Goal: Transaction & Acquisition: Subscribe to service/newsletter

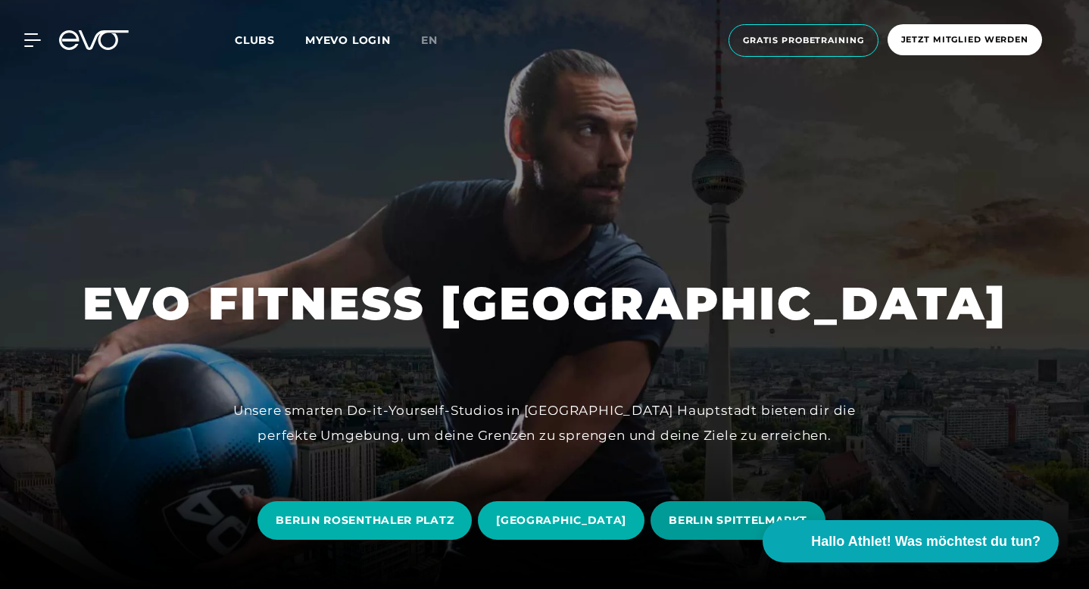
click at [669, 524] on span "BERLIN SPITTELMARKT" at bounding box center [738, 521] width 138 height 16
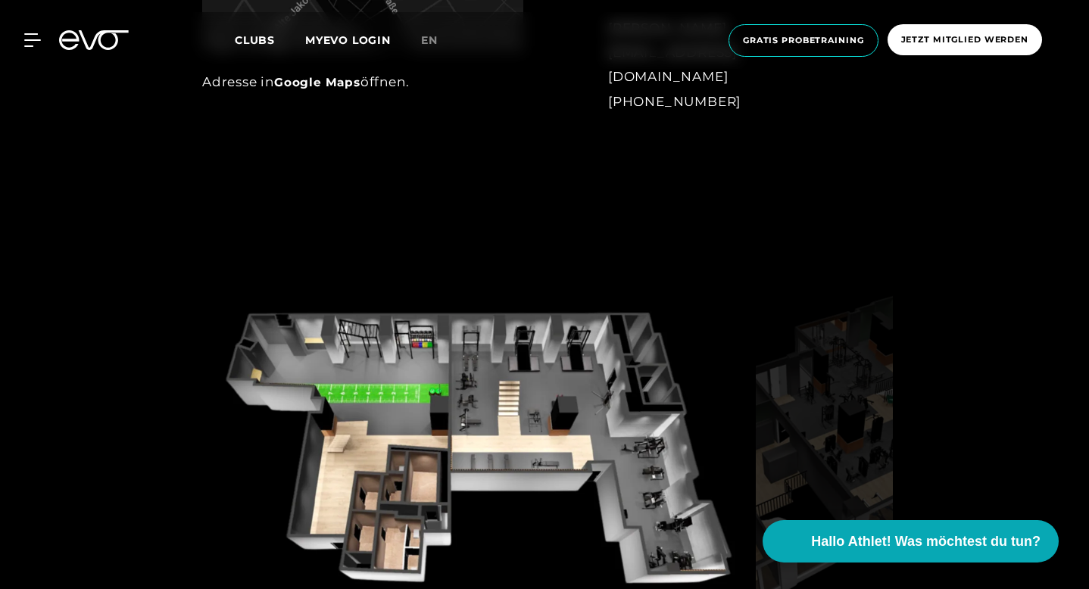
scroll to position [1437, 0]
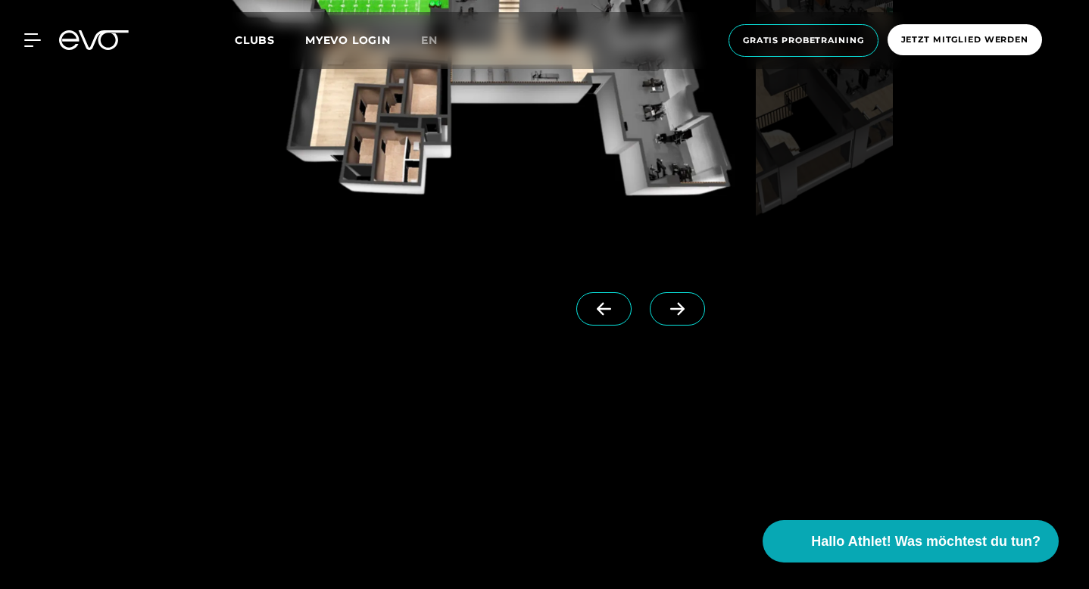
click at [691, 316] on icon at bounding box center [677, 309] width 27 height 14
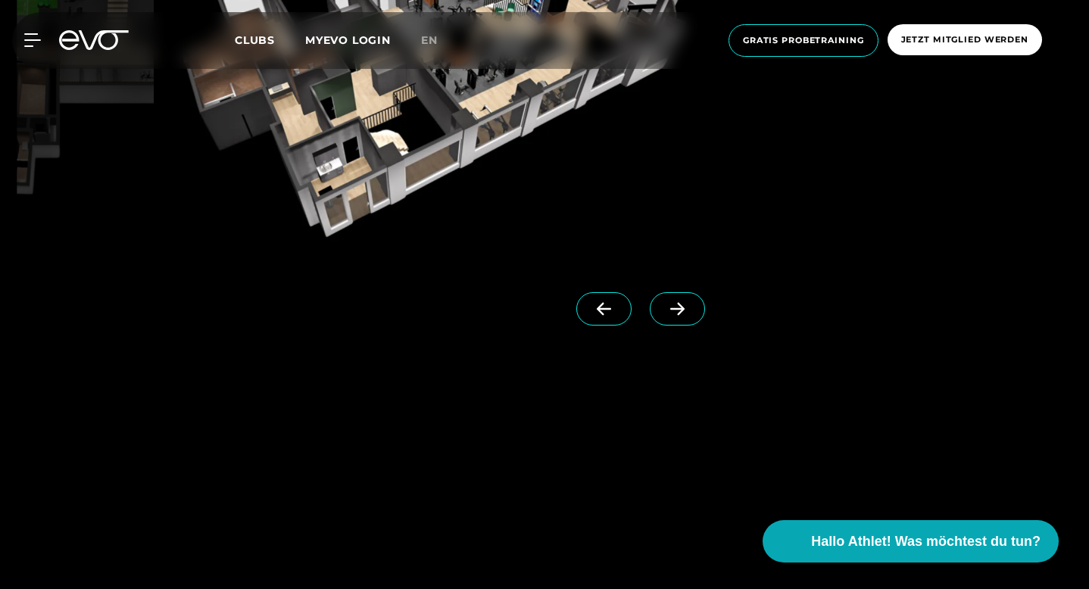
click at [691, 316] on icon at bounding box center [677, 309] width 27 height 14
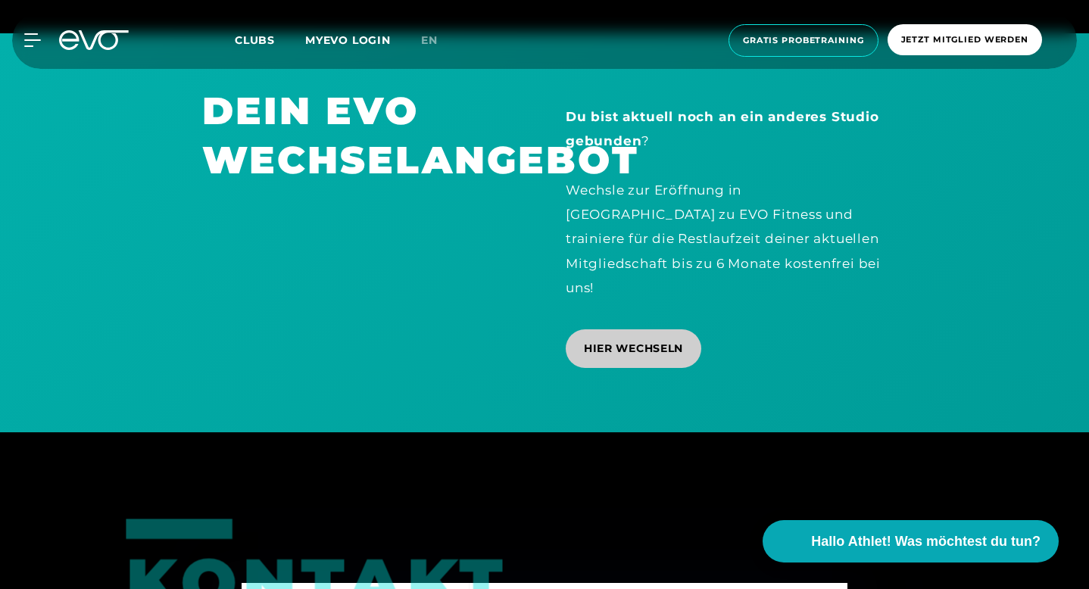
scroll to position [4612, 0]
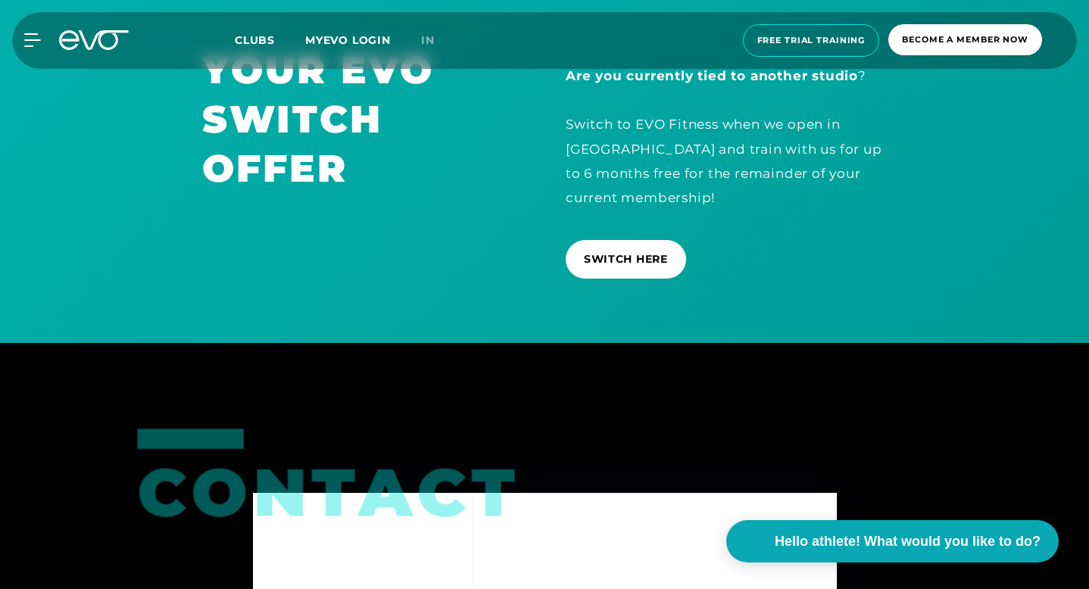
click at [546, 290] on div "Are you currently tied to another studio ? Switch to EVO Fitness when we open i…" at bounding box center [725, 167] width 363 height 245
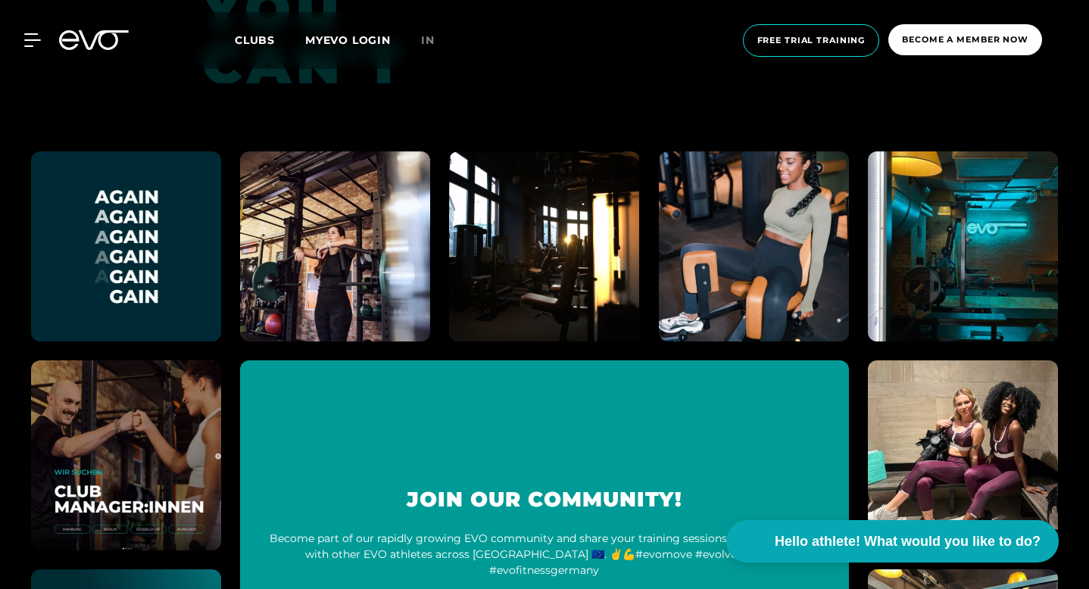
scroll to position [5934, 0]
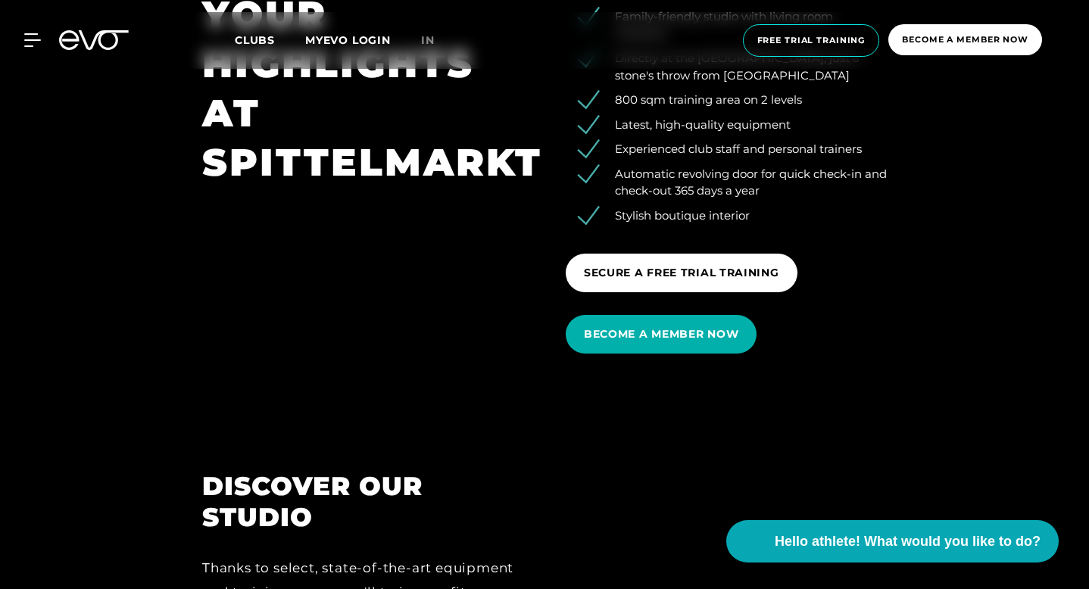
scroll to position [1906, 0]
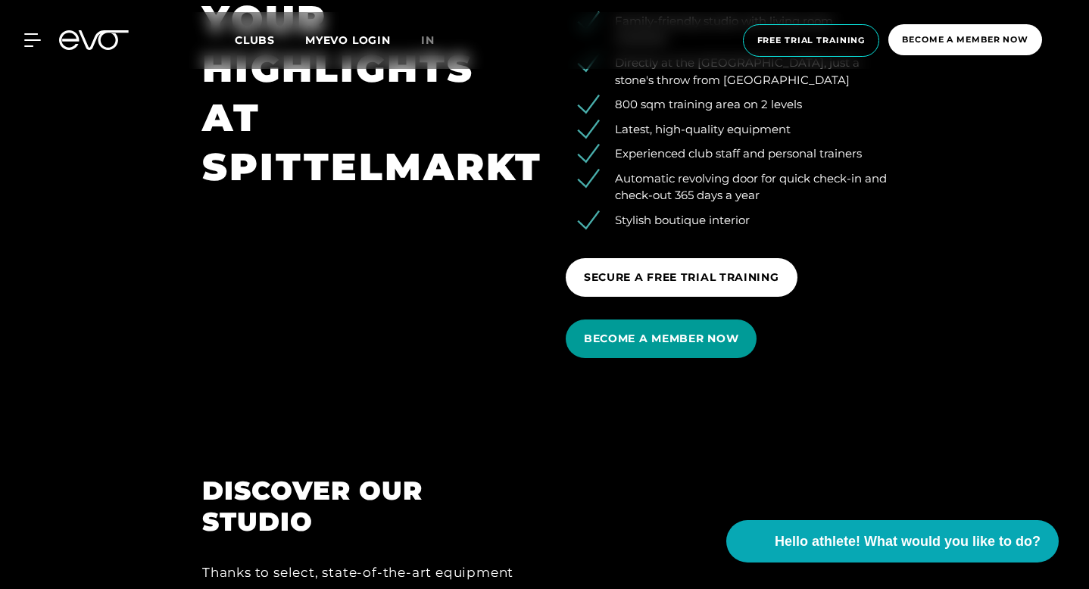
click at [705, 345] on font "BECOME A MEMBER NOW" at bounding box center [661, 339] width 154 height 14
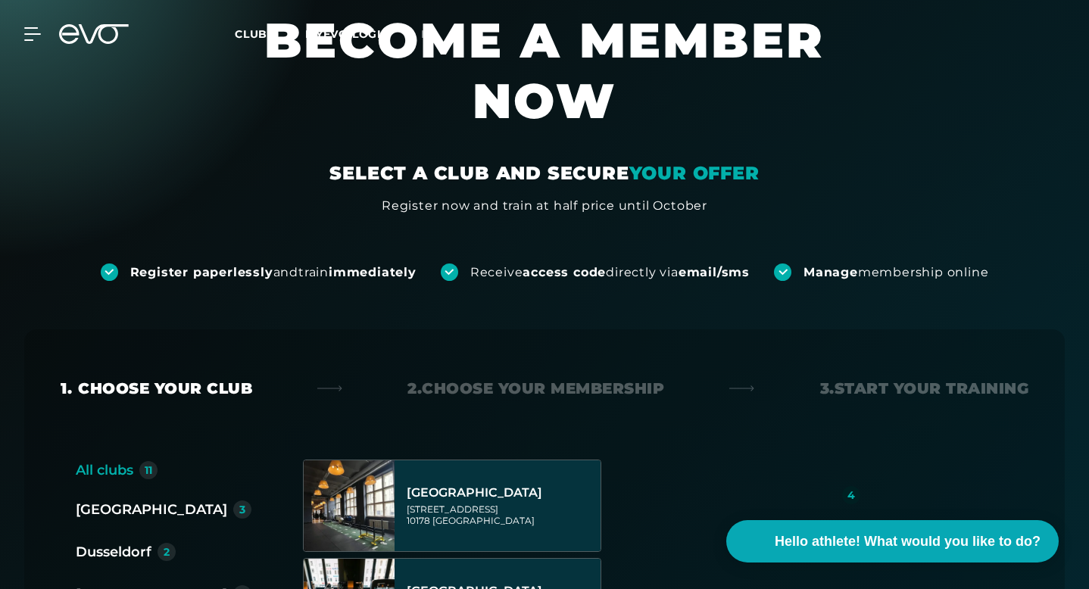
scroll to position [178, 0]
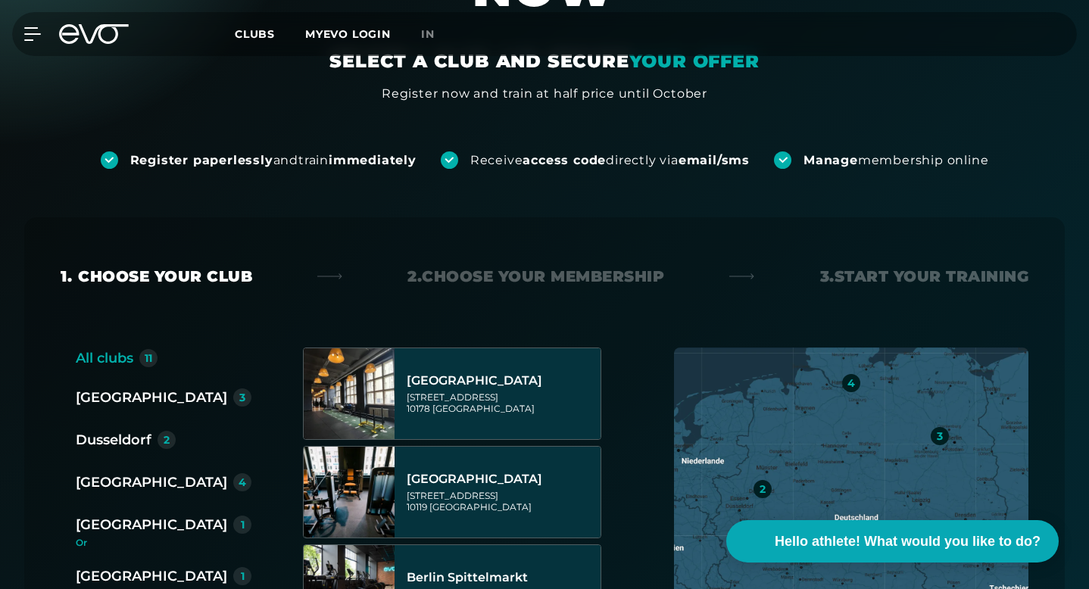
click at [83, 389] on font "[GEOGRAPHIC_DATA]" at bounding box center [151, 397] width 151 height 17
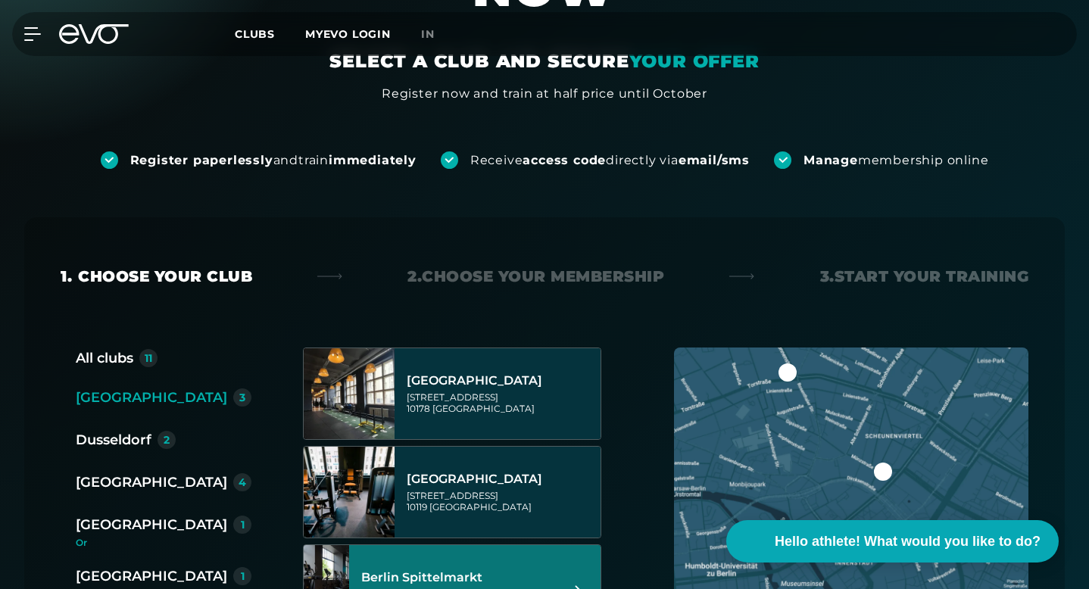
click at [460, 557] on div "[GEOGRAPHIC_DATA][STREET_ADDRESS]" at bounding box center [455, 590] width 189 height 67
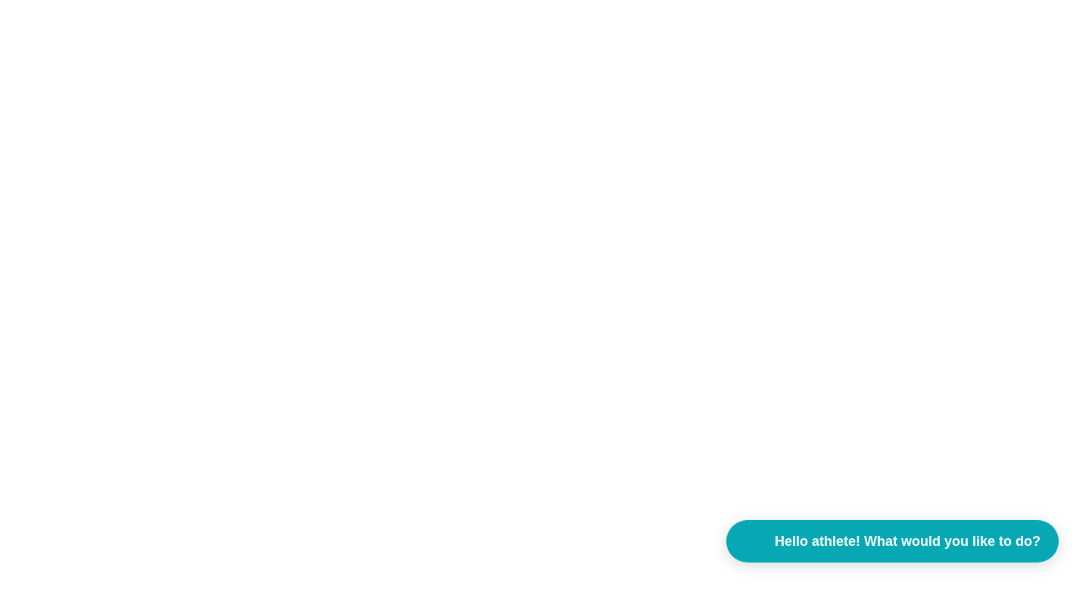
scroll to position [0, 0]
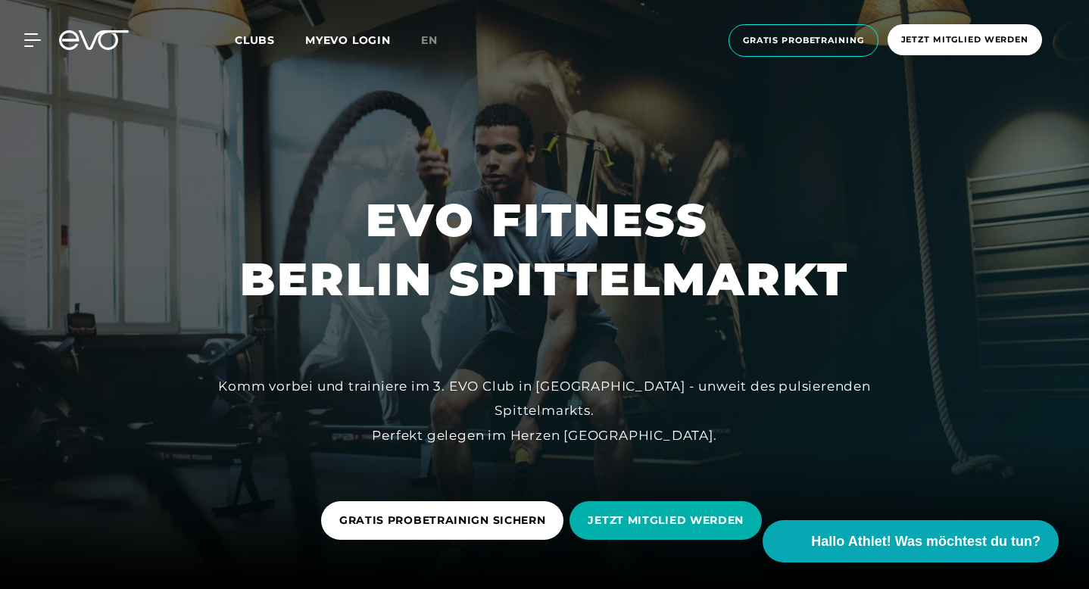
click at [463, 186] on div at bounding box center [544, 294] width 1089 height 589
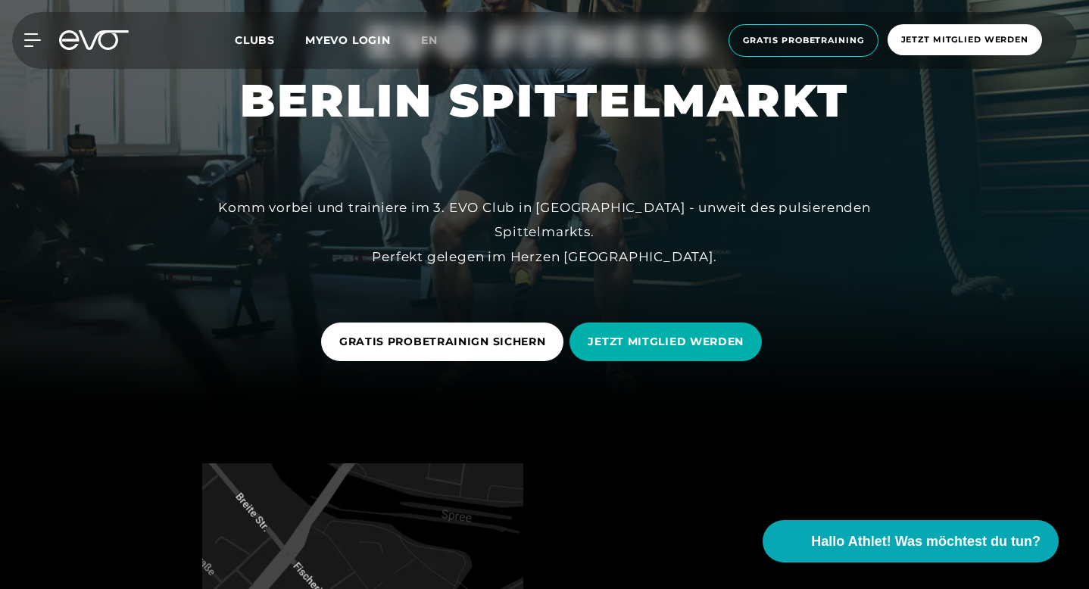
scroll to position [211, 0]
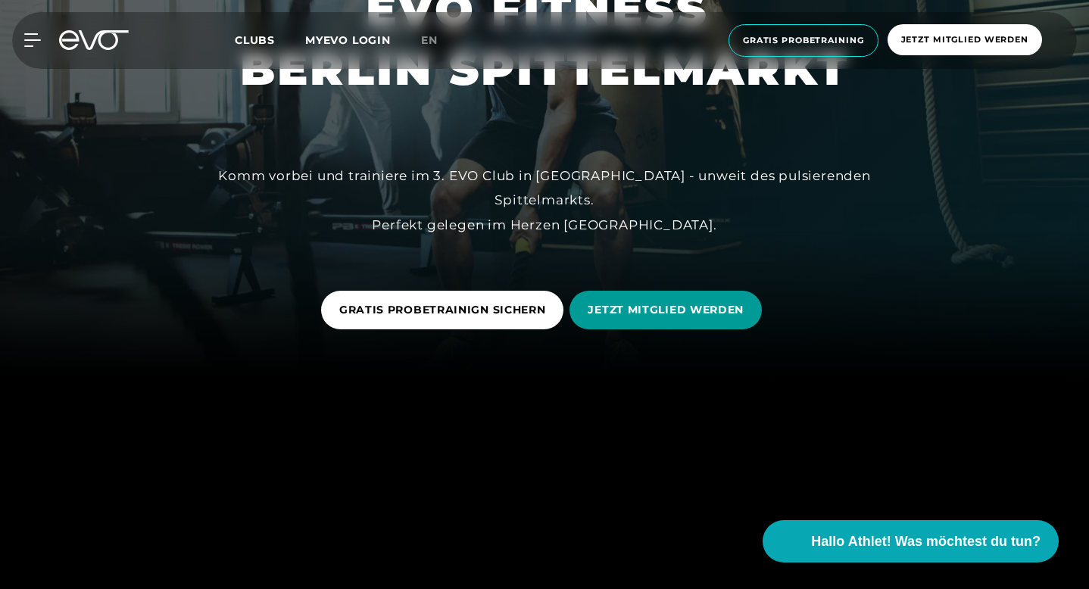
click at [709, 302] on span "JETZT MITGLIED WERDEN" at bounding box center [666, 310] width 156 height 16
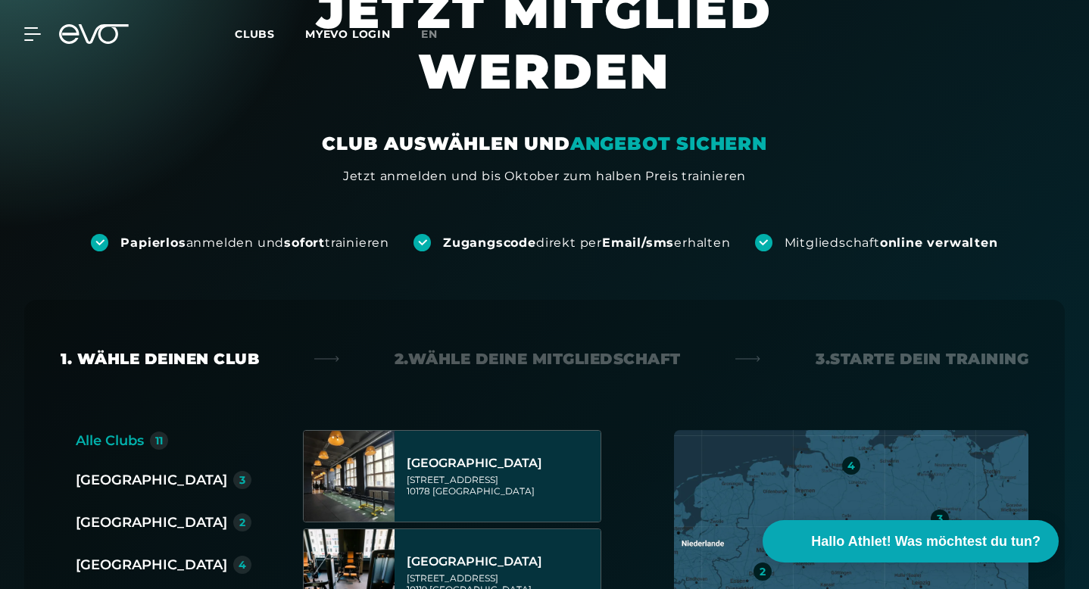
scroll to position [127, 0]
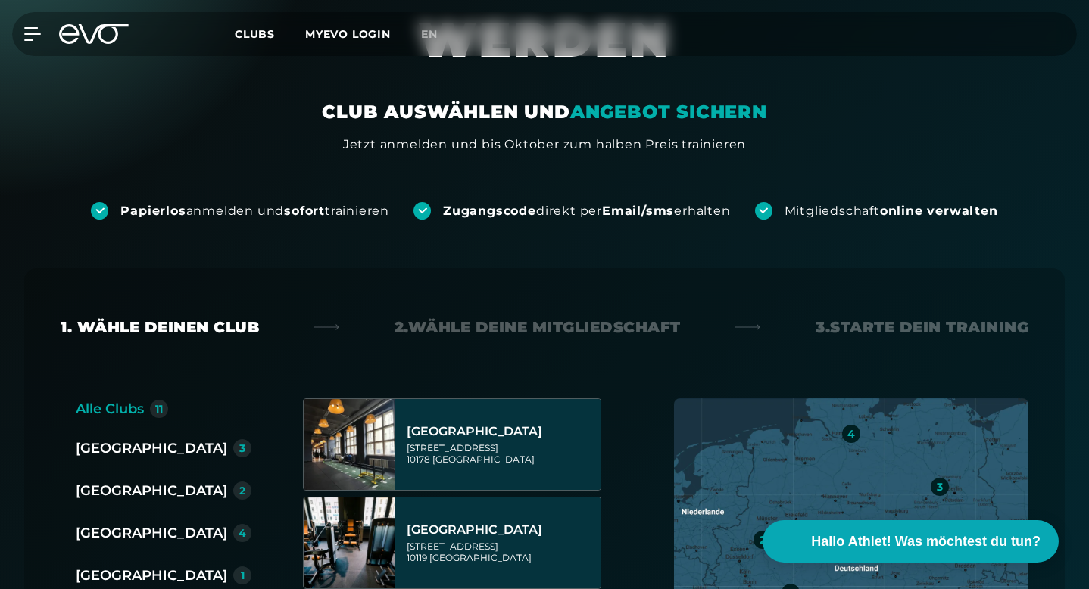
click at [111, 438] on div "[GEOGRAPHIC_DATA]" at bounding box center [151, 448] width 151 height 21
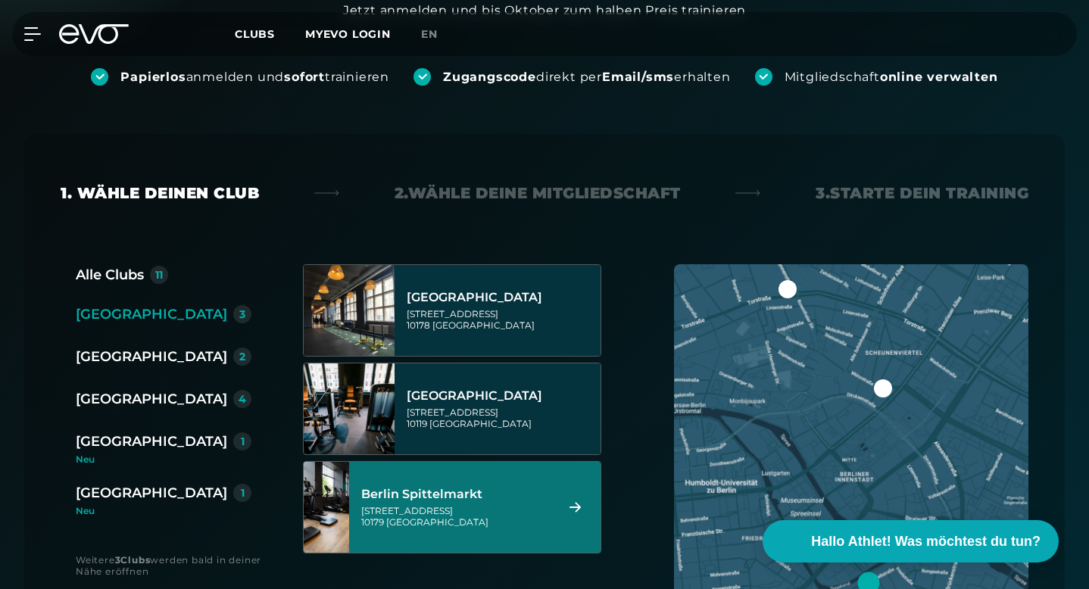
click at [472, 505] on div "[STREET_ADDRESS]" at bounding box center [455, 516] width 189 height 23
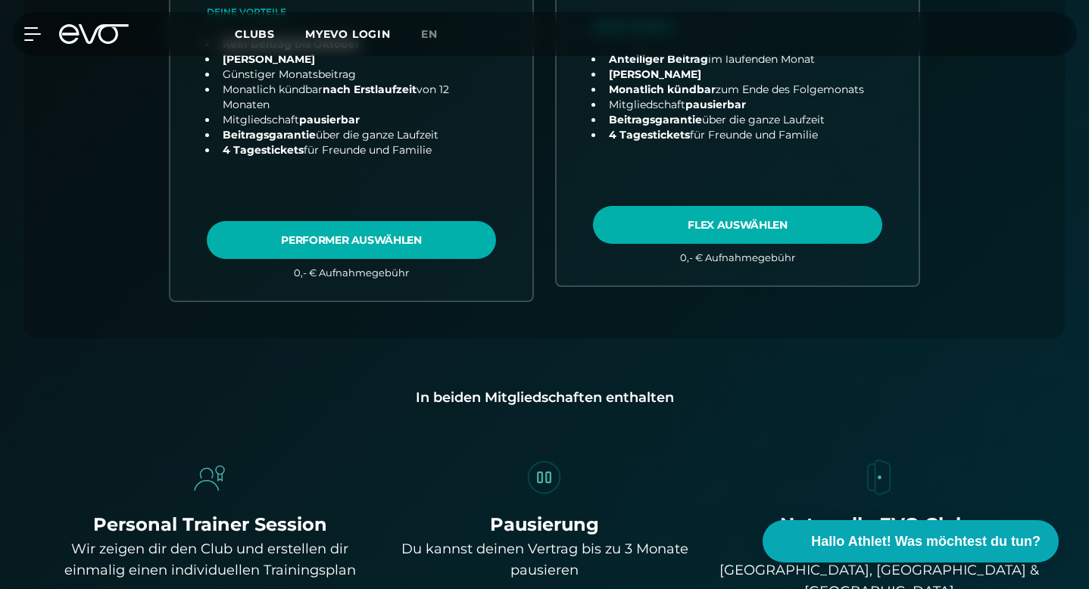
scroll to position [788, 0]
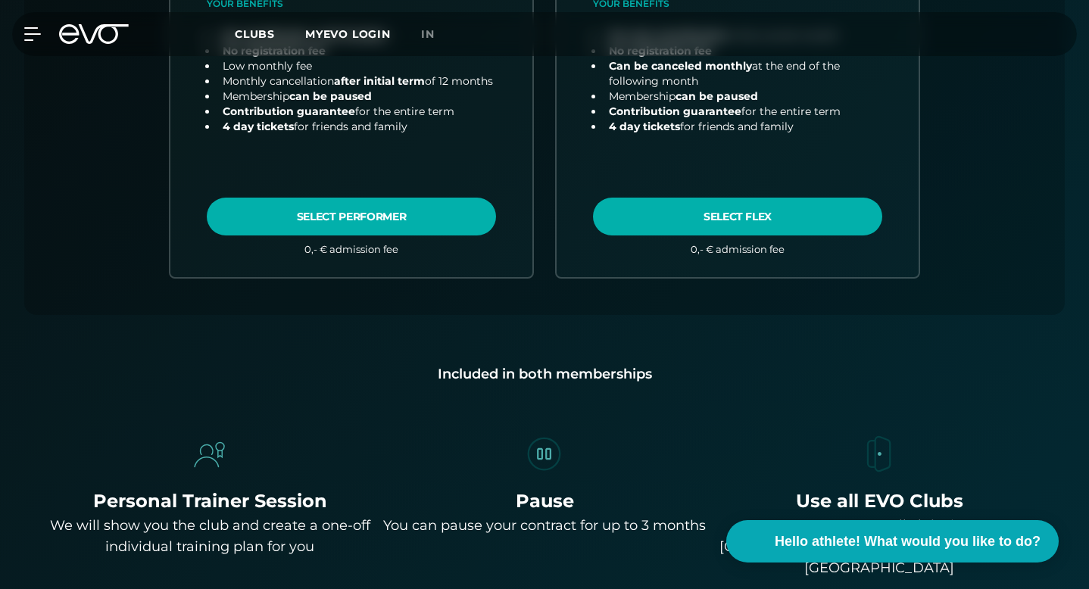
click at [146, 301] on div "Back Choose your club 2. Choose your membership 3. Start your training Alle Clu…" at bounding box center [544, 93] width 1089 height 1068
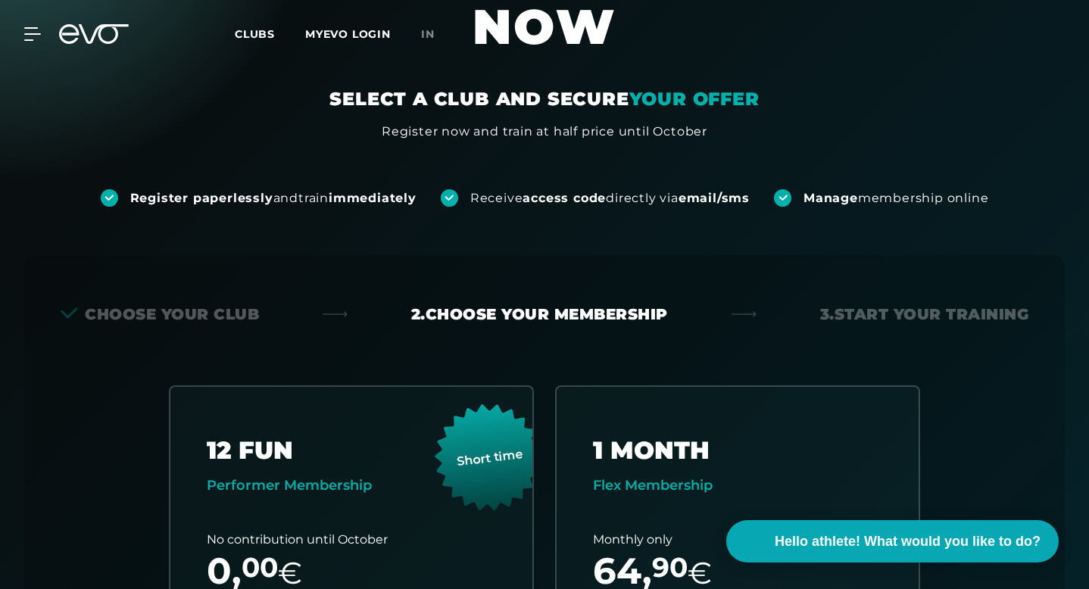
scroll to position [18, 0]
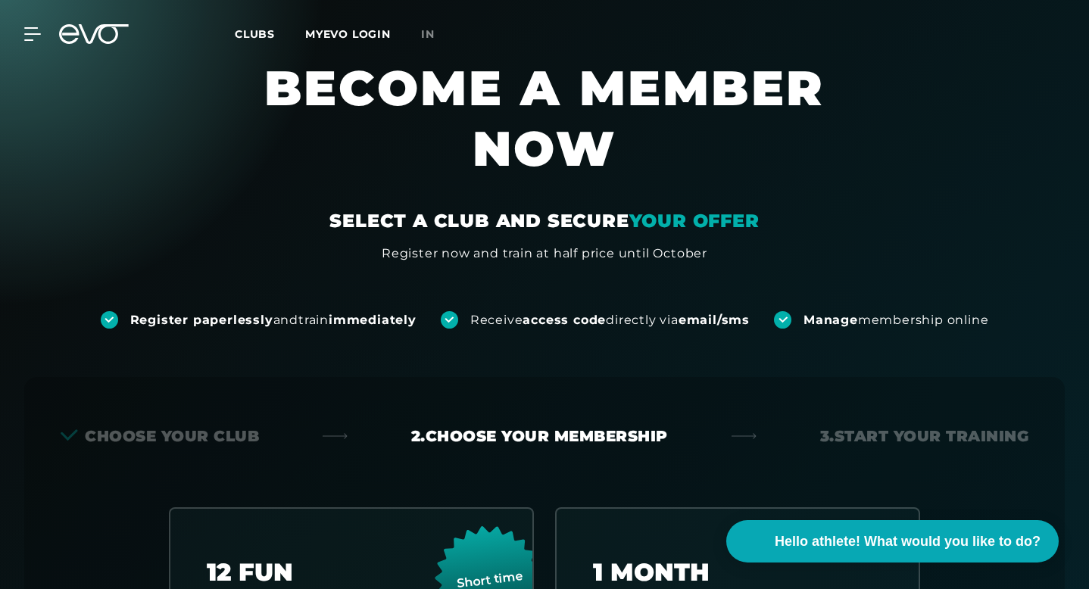
click at [294, 426] on div "Choose your club 2. Choose your membership 3. Start your training" at bounding box center [545, 436] width 968 height 21
click at [198, 427] on font "Choose your club" at bounding box center [172, 436] width 174 height 18
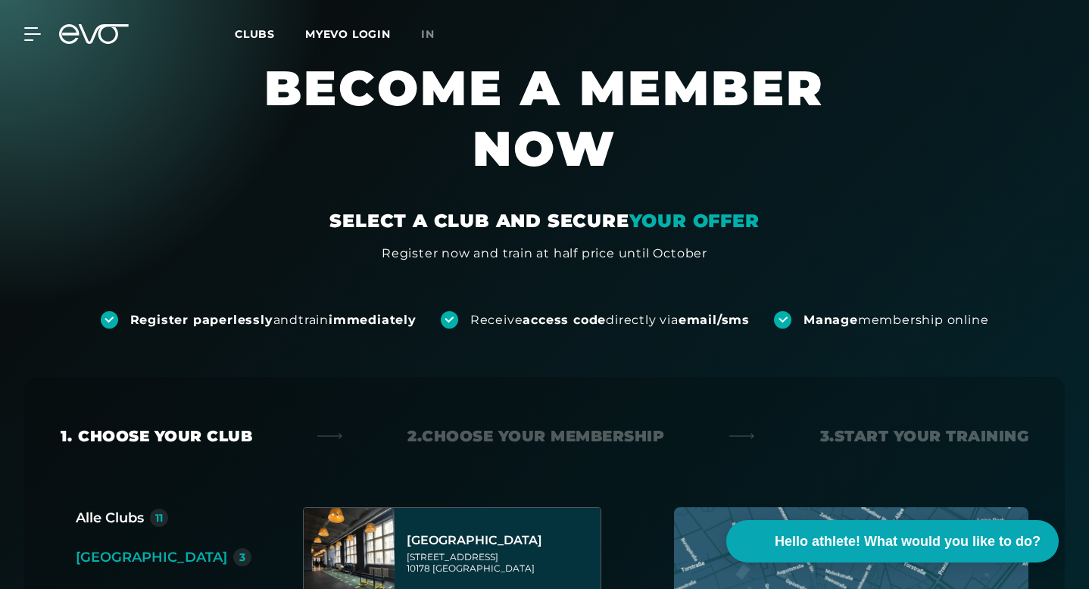
click at [198, 427] on font "Choose your club" at bounding box center [165, 436] width 174 height 18
